Goal: Find specific page/section: Find specific page/section

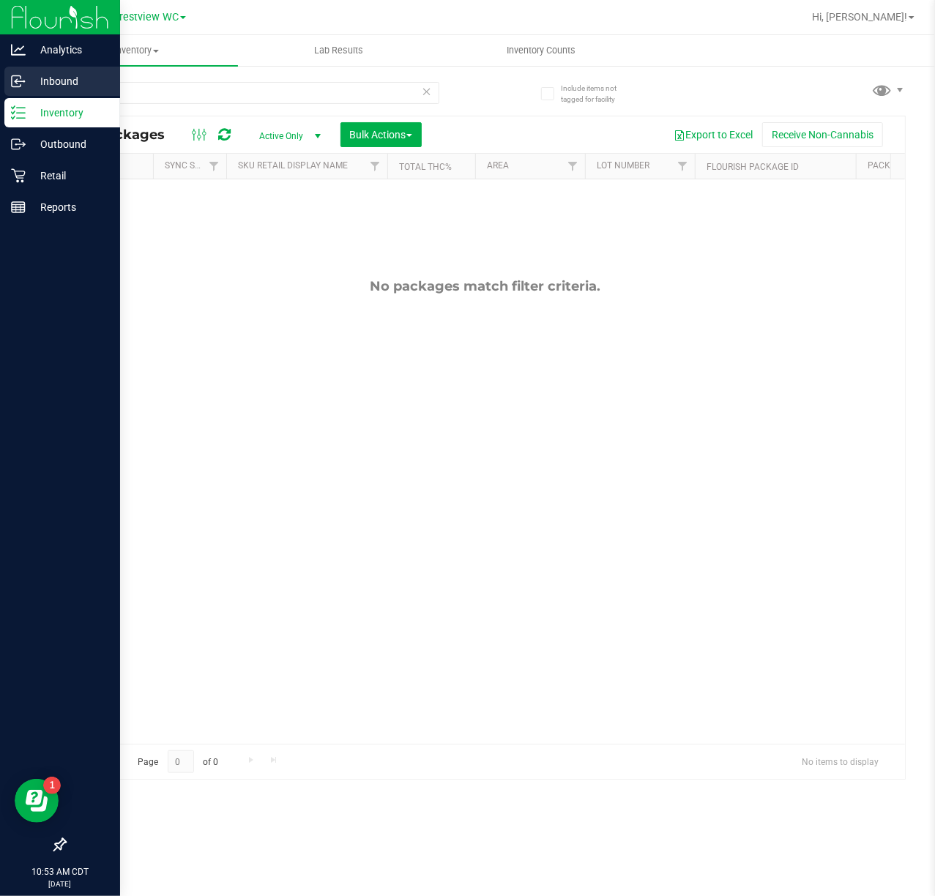
click at [28, 86] on p "Inbound" at bounding box center [70, 81] width 88 height 18
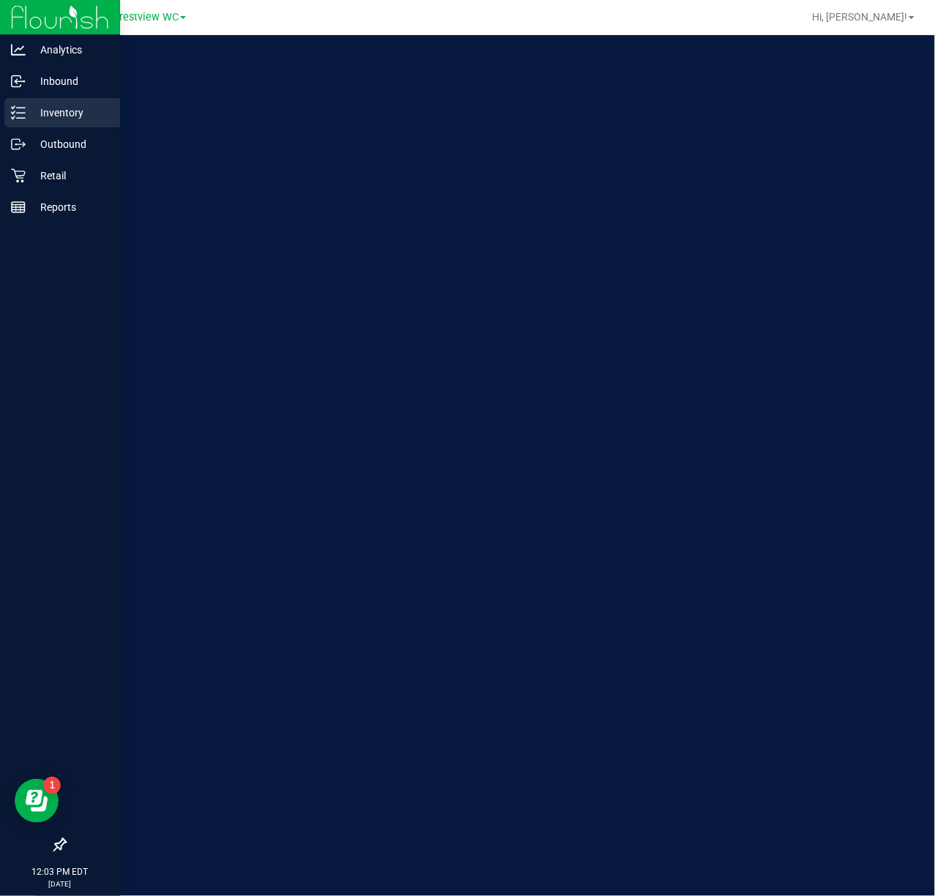
click at [12, 105] on icon at bounding box center [18, 112] width 15 height 15
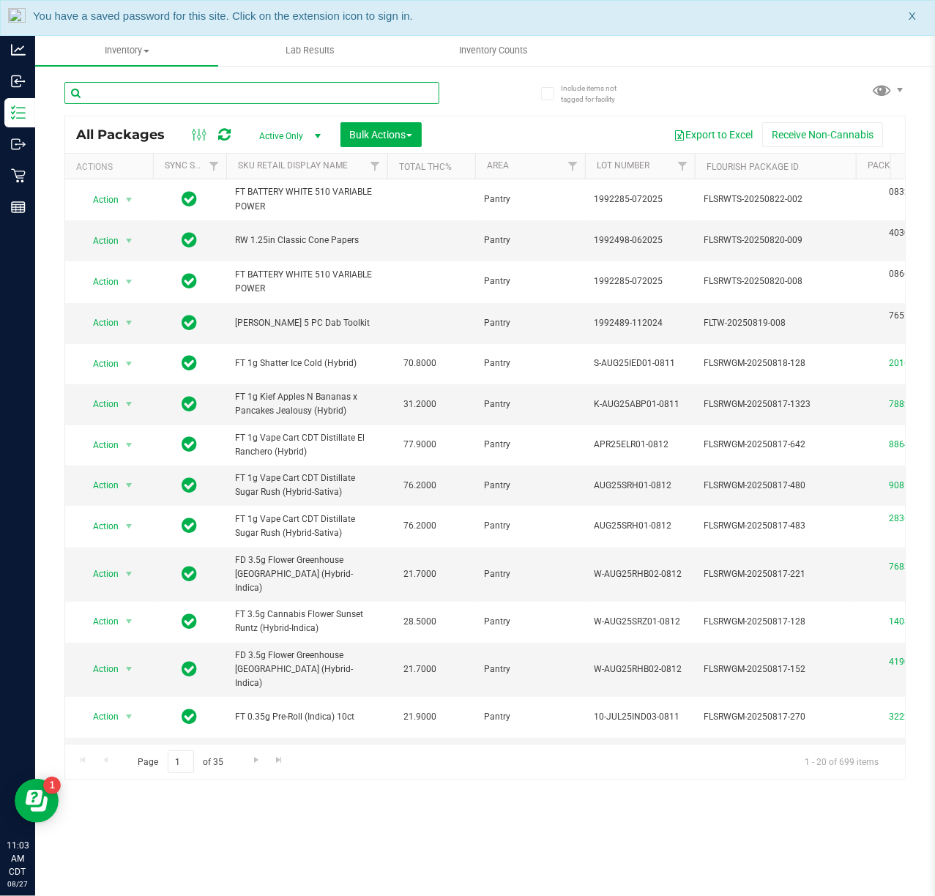
click at [271, 94] on input "text" at bounding box center [251, 93] width 375 height 22
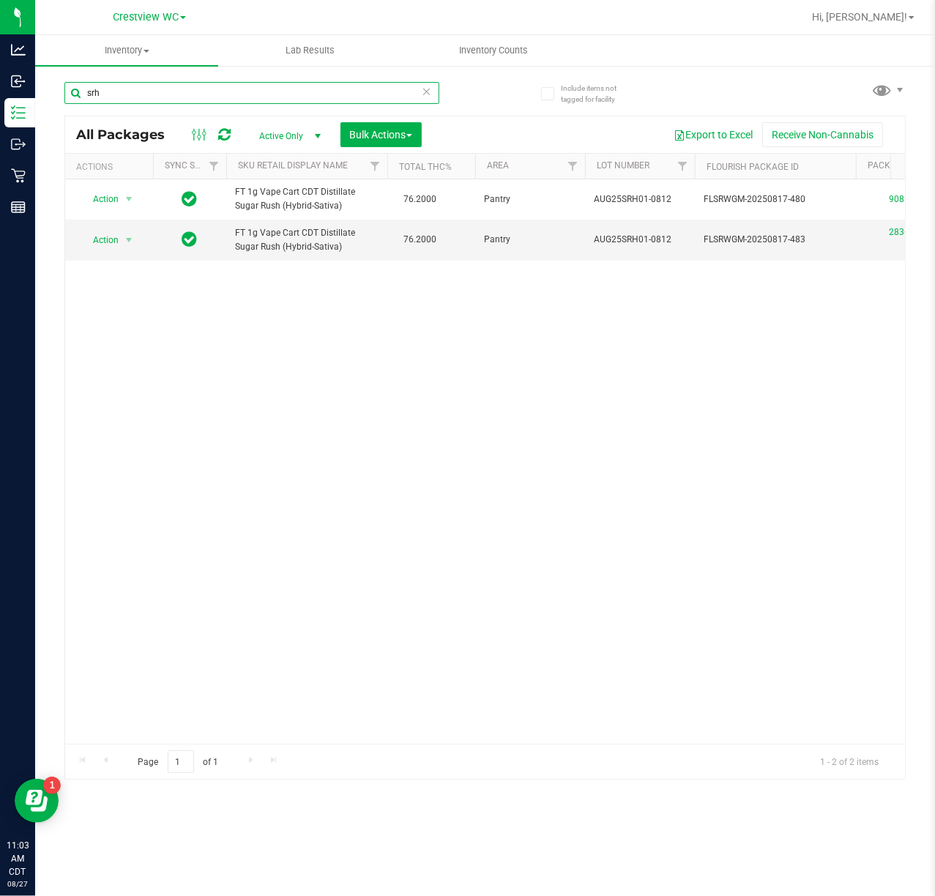
type input "srh"
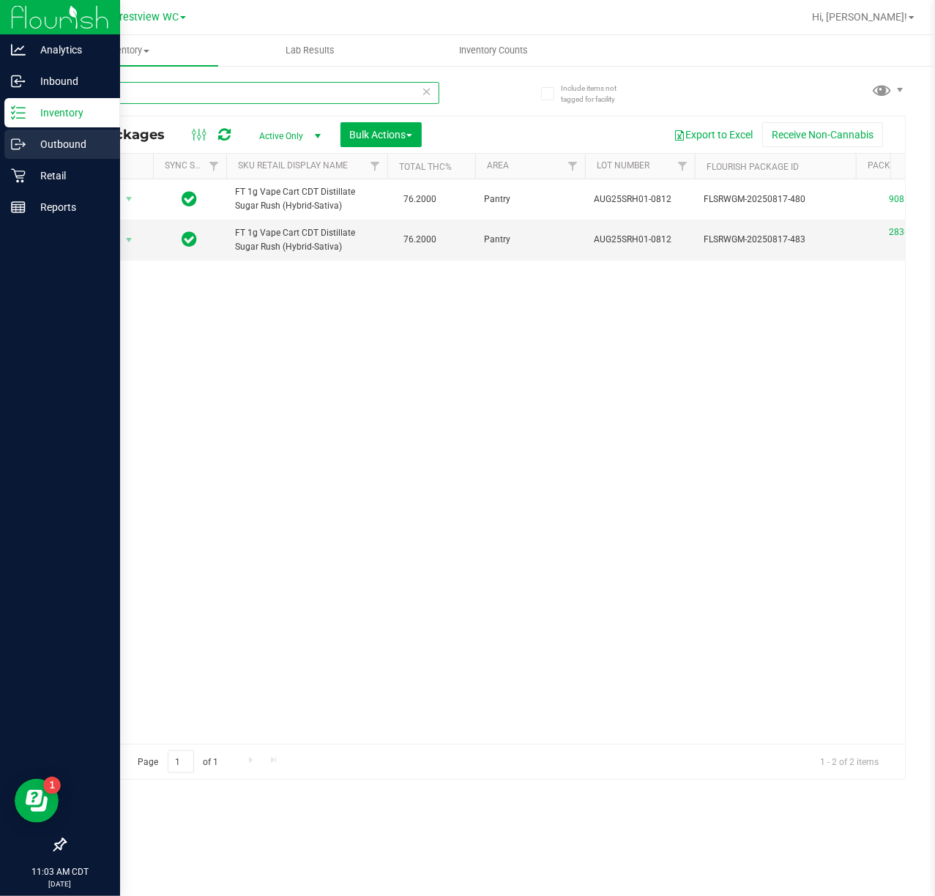
drag, startPoint x: 277, startPoint y: 97, endPoint x: 1, endPoint y: 141, distance: 279.3
click at [1, 141] on div "Analytics Inbound Inventory Outbound Retail Reports 11:03 AM CDT 08/27/2025 08/…" at bounding box center [467, 448] width 935 height 896
